Goal: Task Accomplishment & Management: Use online tool/utility

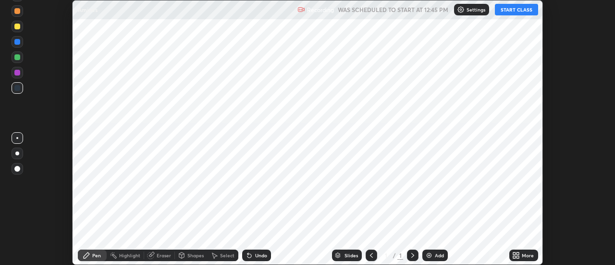
scroll to position [265, 615]
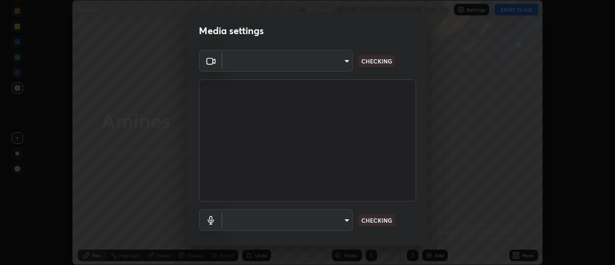
type input "4825068a70354f6bb8b87b711ec46b654dc523af82fc6d37acb8a926ccdce8f5"
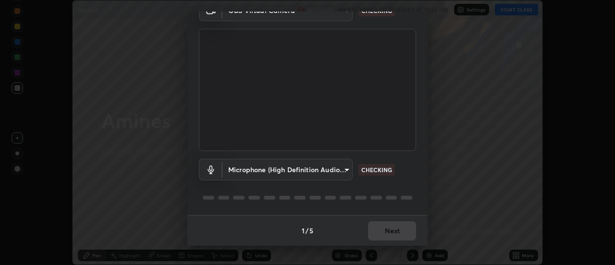
click at [323, 170] on body "Erase all Amines Recording WAS SCHEDULED TO START AT 12:45 PM Settings START CL…" at bounding box center [307, 132] width 615 height 265
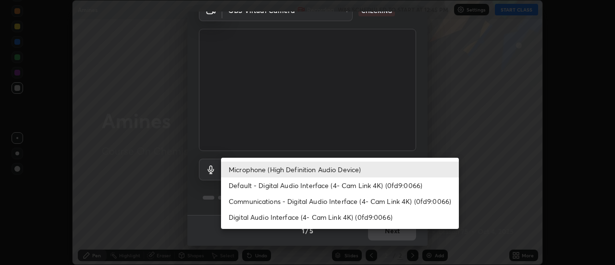
click at [287, 188] on li "Default - Digital Audio Interface (4- Cam Link 4K) (0fd9:0066)" at bounding box center [340, 185] width 238 height 16
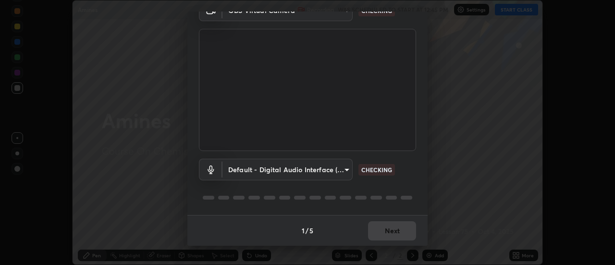
click at [282, 175] on body "Erase all Amines Recording WAS SCHEDULED TO START AT 12:45 PM Settings START CL…" at bounding box center [307, 132] width 615 height 265
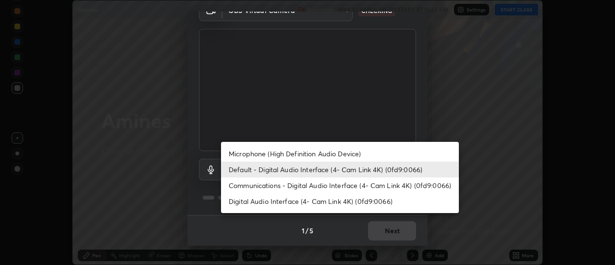
click at [278, 156] on li "Microphone (High Definition Audio Device)" at bounding box center [340, 153] width 238 height 16
type input "b65c06b14c7faa051d685f993ec14b3b84b1815ea69a0656019fd51a5eccf492"
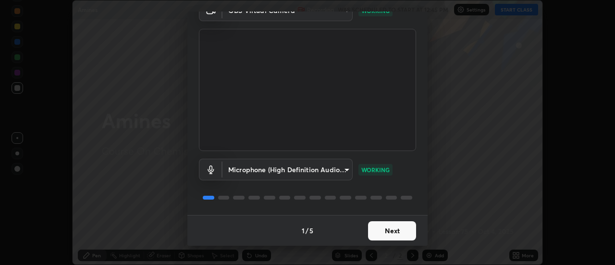
click at [389, 231] on button "Next" at bounding box center [392, 230] width 48 height 19
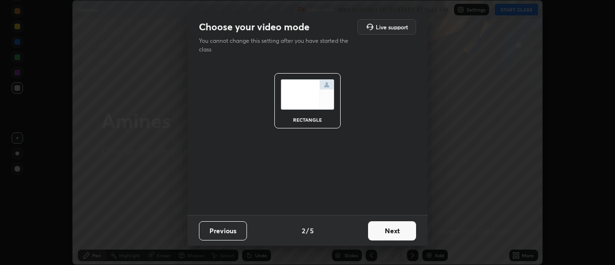
scroll to position [0, 0]
click at [394, 231] on button "Next" at bounding box center [392, 230] width 48 height 19
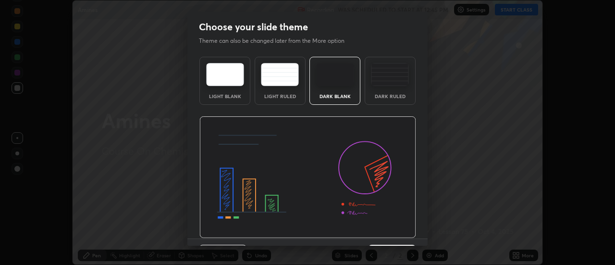
scroll to position [24, 0]
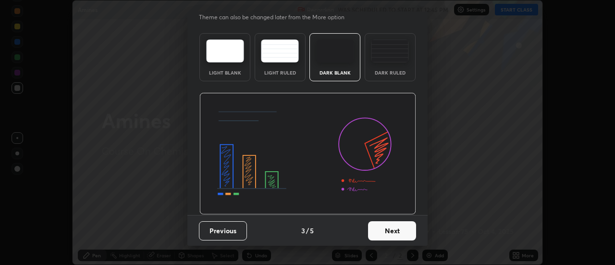
click at [395, 232] on button "Next" at bounding box center [392, 230] width 48 height 19
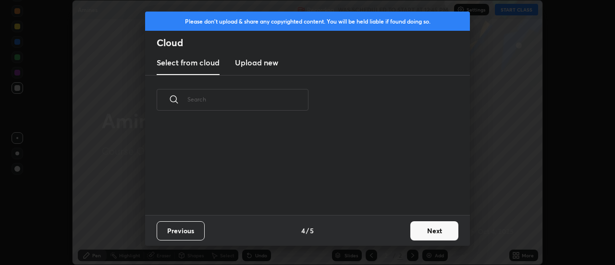
scroll to position [0, 0]
click at [422, 230] on button "Next" at bounding box center [434, 230] width 48 height 19
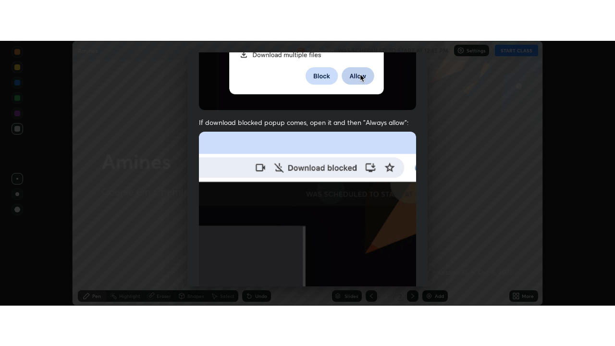
scroll to position [246, 0]
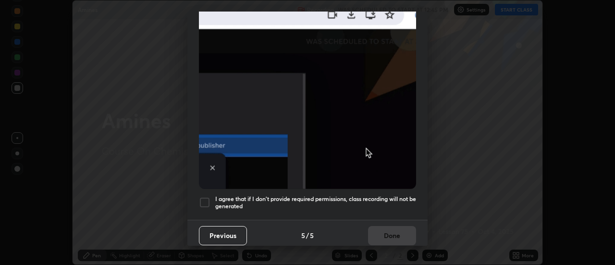
click at [389, 196] on h5 "I agree that if I don't provide required permissions, class recording will not …" at bounding box center [315, 202] width 201 height 15
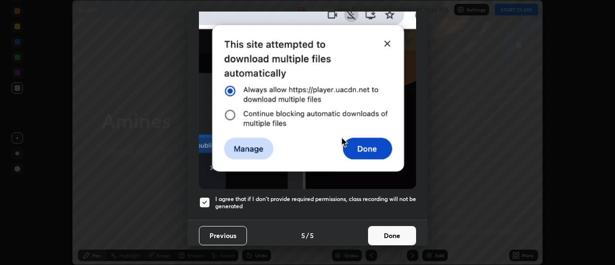
click at [396, 230] on button "Done" at bounding box center [392, 235] width 48 height 19
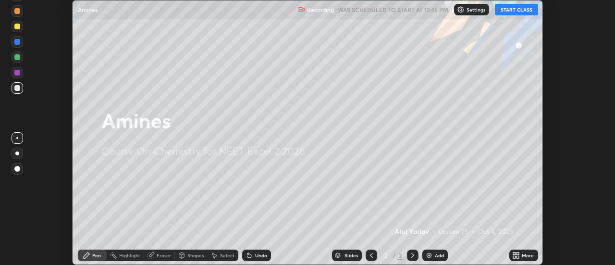
click at [511, 12] on button "START CLASS" at bounding box center [515, 10] width 43 height 12
click at [521, 255] on div "More" at bounding box center [523, 255] width 29 height 12
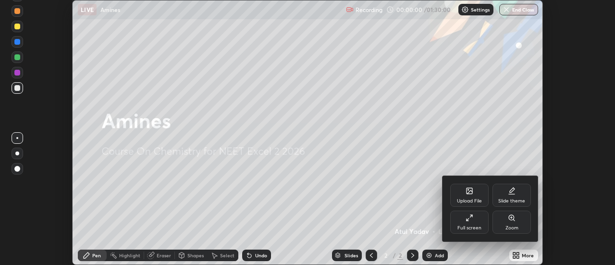
click at [476, 224] on div "Full screen" at bounding box center [469, 221] width 38 height 23
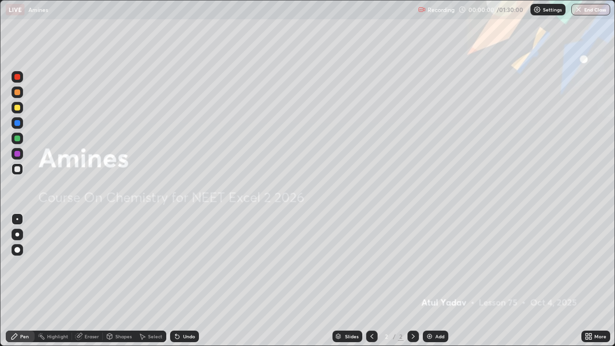
scroll to position [346, 615]
click at [429, 264] on img at bounding box center [429, 336] width 8 height 8
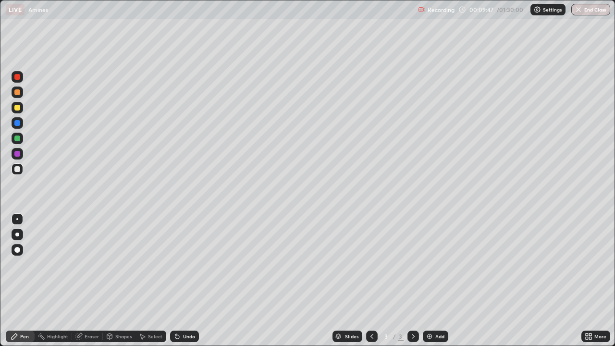
click at [20, 236] on div at bounding box center [18, 235] width 12 height 12
click at [181, 264] on div "Undo" at bounding box center [184, 336] width 29 height 12
click at [184, 264] on div "Undo" at bounding box center [189, 336] width 12 height 5
click at [185, 264] on div "Undo" at bounding box center [184, 336] width 29 height 12
click at [187, 264] on div "Undo" at bounding box center [184, 336] width 29 height 12
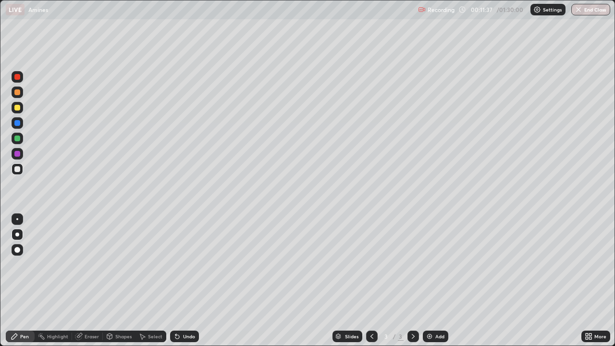
click at [194, 264] on div "Undo" at bounding box center [184, 336] width 29 height 12
click at [189, 264] on div "Undo" at bounding box center [189, 336] width 12 height 5
click at [190, 264] on div "Undo" at bounding box center [189, 336] width 12 height 5
click at [20, 155] on div at bounding box center [18, 154] width 12 height 12
click at [432, 264] on img at bounding box center [429, 336] width 8 height 8
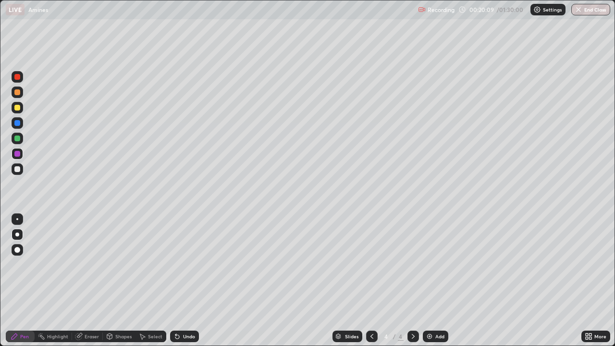
click at [190, 264] on div "Undo" at bounding box center [184, 336] width 29 height 12
click at [189, 264] on div "Undo" at bounding box center [184, 336] width 29 height 12
click at [180, 264] on div "Undo" at bounding box center [184, 336] width 29 height 12
click at [179, 264] on icon at bounding box center [177, 336] width 8 height 8
click at [18, 138] on div at bounding box center [17, 138] width 6 height 6
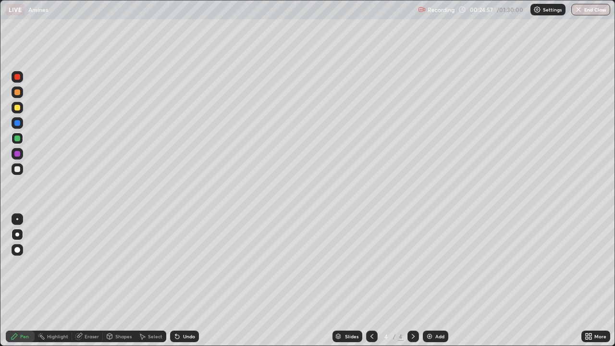
click at [91, 264] on div "Eraser" at bounding box center [91, 336] width 14 height 5
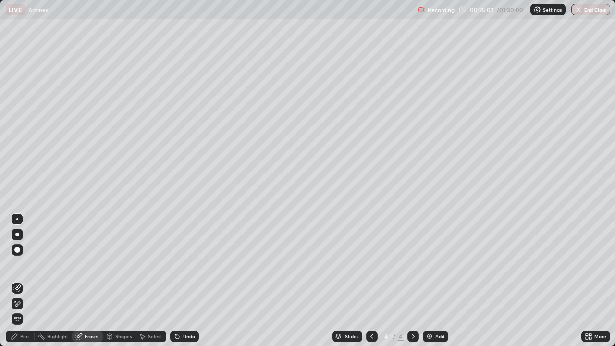
click at [20, 264] on div "Pen" at bounding box center [20, 336] width 29 height 12
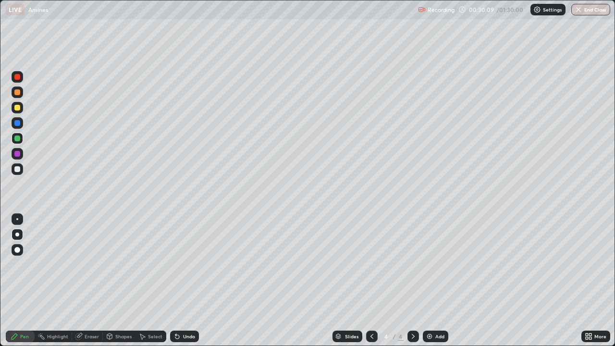
click at [431, 264] on img at bounding box center [429, 336] width 8 height 8
click at [178, 264] on icon at bounding box center [177, 337] width 4 height 4
click at [177, 264] on div "Undo" at bounding box center [184, 336] width 29 height 12
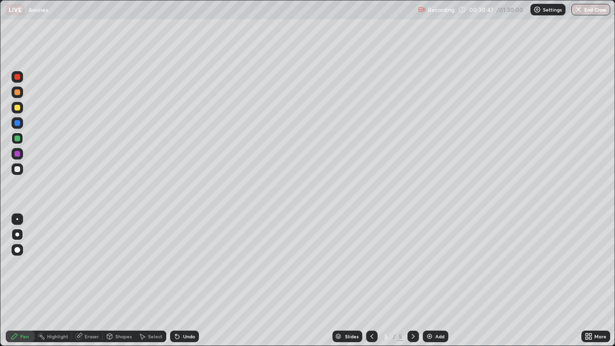
click at [183, 264] on div "Undo" at bounding box center [189, 336] width 12 height 5
click at [20, 106] on div at bounding box center [17, 108] width 6 height 6
click at [18, 264] on div at bounding box center [17, 268] width 15 height 115
click at [184, 264] on div "Undo" at bounding box center [184, 336] width 29 height 12
click at [183, 264] on div "Undo" at bounding box center [189, 336] width 12 height 5
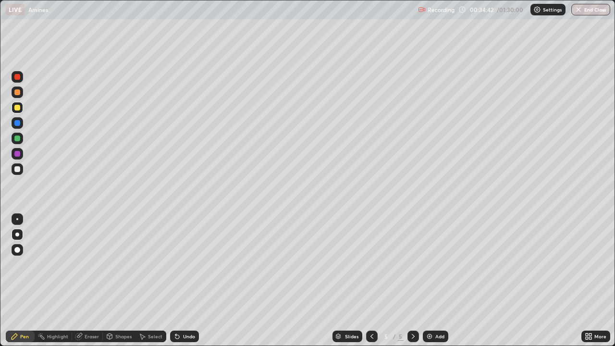
click at [183, 264] on div "Undo" at bounding box center [189, 336] width 12 height 5
click at [193, 264] on div "Undo" at bounding box center [189, 336] width 12 height 5
click at [436, 264] on div "Add" at bounding box center [439, 336] width 9 height 5
click at [193, 264] on div "Undo" at bounding box center [184, 336] width 29 height 12
click at [192, 264] on div "Undo" at bounding box center [184, 336] width 29 height 12
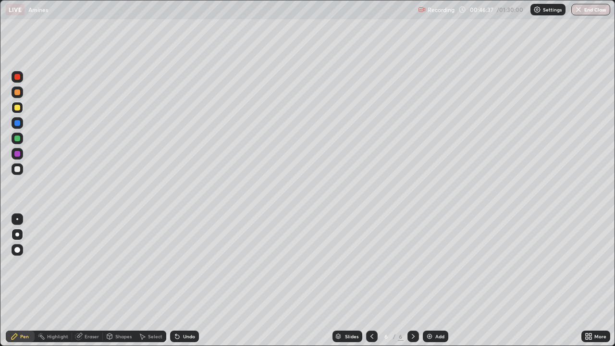
click at [184, 264] on div "Undo" at bounding box center [184, 336] width 29 height 12
click at [430, 264] on img at bounding box center [429, 336] width 8 height 8
click at [371, 264] on icon at bounding box center [372, 336] width 8 height 8
click at [372, 264] on icon at bounding box center [371, 336] width 3 height 5
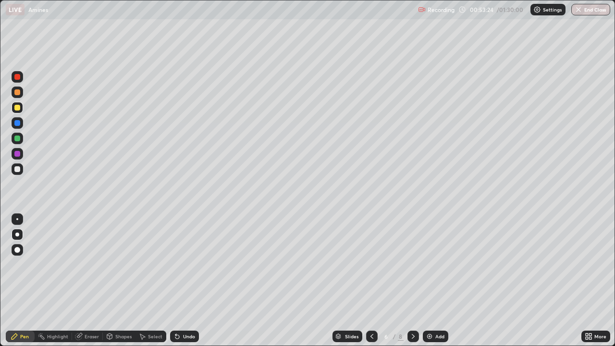
click at [412, 264] on icon at bounding box center [413, 336] width 8 height 8
click at [413, 264] on icon at bounding box center [413, 336] width 8 height 8
click at [374, 264] on div at bounding box center [372, 336] width 12 height 12
click at [372, 264] on icon at bounding box center [372, 336] width 8 height 8
click at [16, 94] on div at bounding box center [17, 92] width 6 height 6
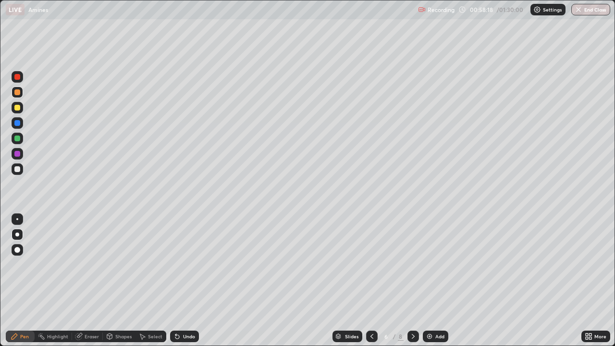
click at [22, 155] on div at bounding box center [18, 154] width 12 height 12
click at [174, 264] on div "Undo" at bounding box center [184, 336] width 29 height 12
click at [187, 264] on div "Undo" at bounding box center [184, 336] width 29 height 12
click at [410, 264] on icon at bounding box center [413, 336] width 8 height 8
click at [411, 264] on icon at bounding box center [413, 336] width 8 height 8
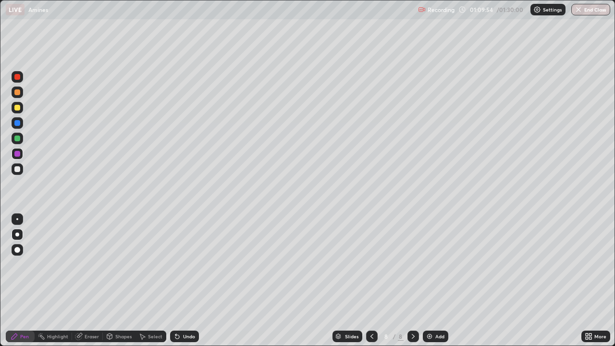
click at [438, 264] on div "Add" at bounding box center [434, 336] width 25 height 12
click at [20, 138] on div at bounding box center [17, 138] width 6 height 6
click at [18, 108] on div at bounding box center [17, 108] width 6 height 6
click at [431, 264] on img at bounding box center [429, 336] width 8 height 8
click at [20, 138] on div at bounding box center [17, 138] width 6 height 6
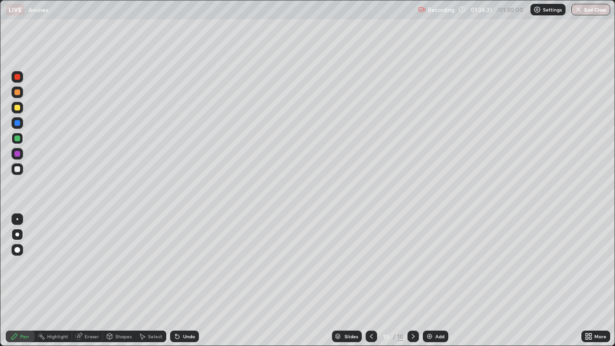
click at [187, 264] on div "Undo" at bounding box center [189, 336] width 12 height 5
click at [21, 168] on div at bounding box center [18, 169] width 12 height 12
click at [183, 264] on div "Undo" at bounding box center [189, 336] width 12 height 5
click at [185, 264] on div "Undo" at bounding box center [189, 336] width 12 height 5
click at [188, 264] on div "Undo" at bounding box center [189, 336] width 12 height 5
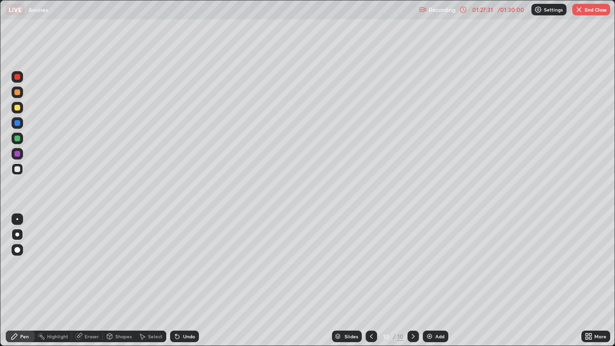
click at [21, 139] on div at bounding box center [18, 139] width 12 height 12
click at [493, 9] on div "01:27:33" at bounding box center [482, 10] width 27 height 6
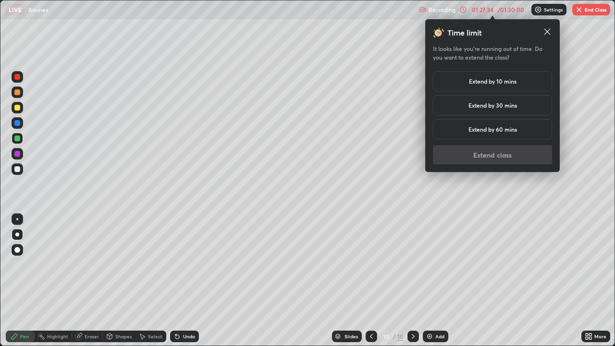
click at [491, 84] on h5 "Extend by 10 mins" at bounding box center [493, 81] width 48 height 9
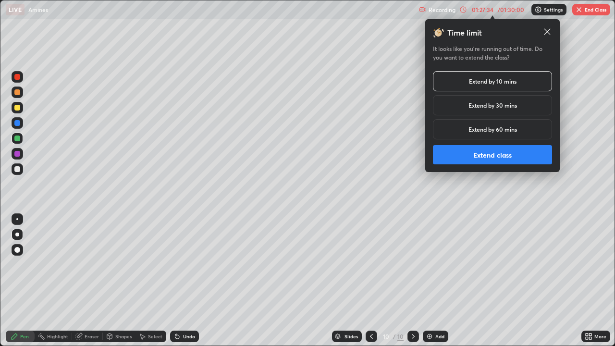
click at [470, 157] on button "Extend class" at bounding box center [492, 154] width 119 height 19
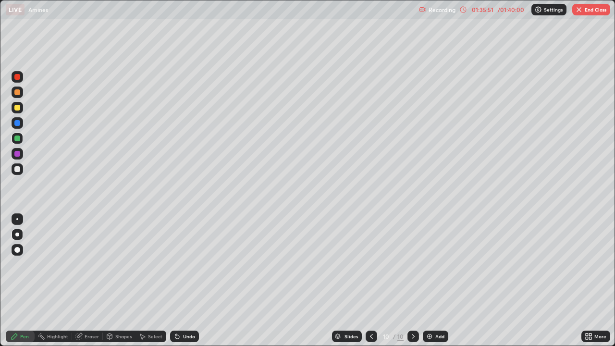
click at [583, 6] on button "End Class" at bounding box center [591, 10] width 38 height 12
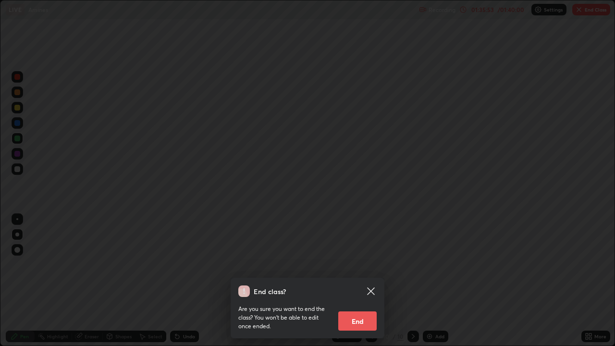
click at [358, 264] on button "End" at bounding box center [357, 320] width 38 height 19
